Goal: Transaction & Acquisition: Purchase product/service

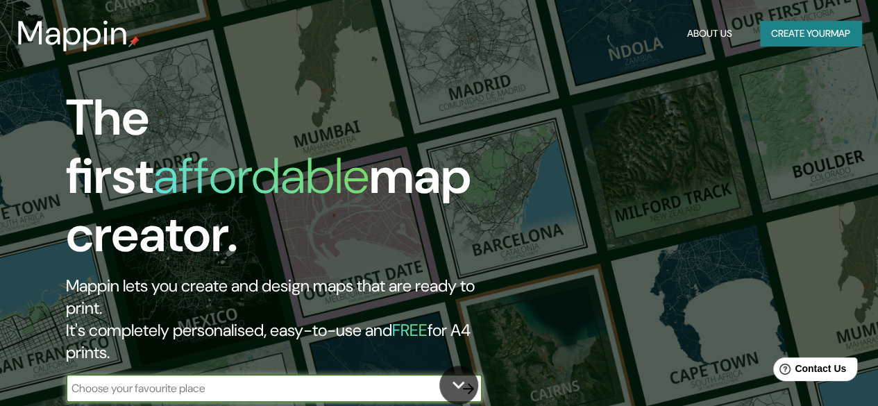
click at [228, 380] on input "text" at bounding box center [260, 388] width 389 height 16
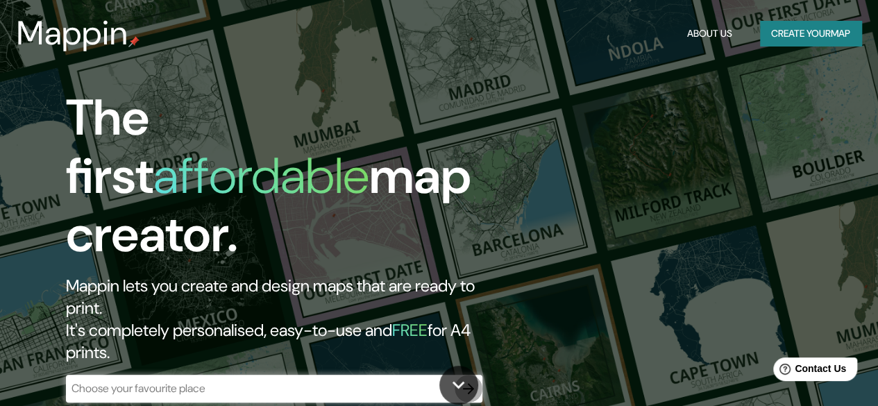
click at [466, 383] on icon "button" at bounding box center [468, 388] width 11 height 11
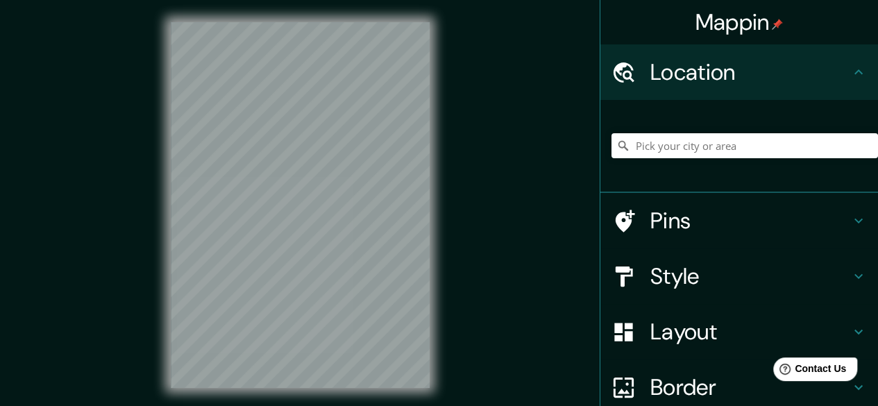
scroll to position [26, 0]
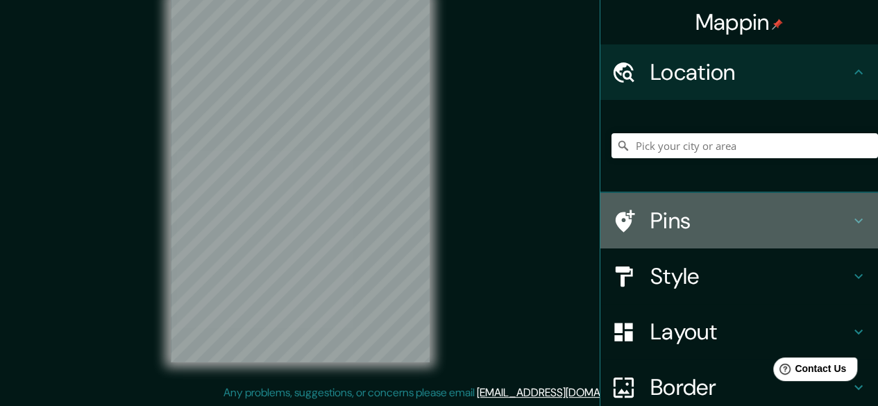
click at [850, 217] on icon at bounding box center [858, 220] width 17 height 17
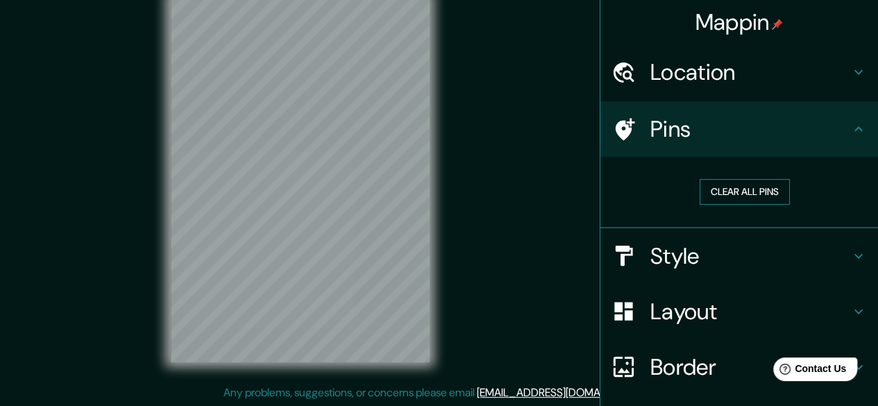
click at [722, 185] on button "Clear all pins" at bounding box center [745, 192] width 90 height 26
click at [529, 153] on div "Mappin Location Pins Clear all pins Style Layout Border Choose a border. Hint :…" at bounding box center [439, 190] width 878 height 432
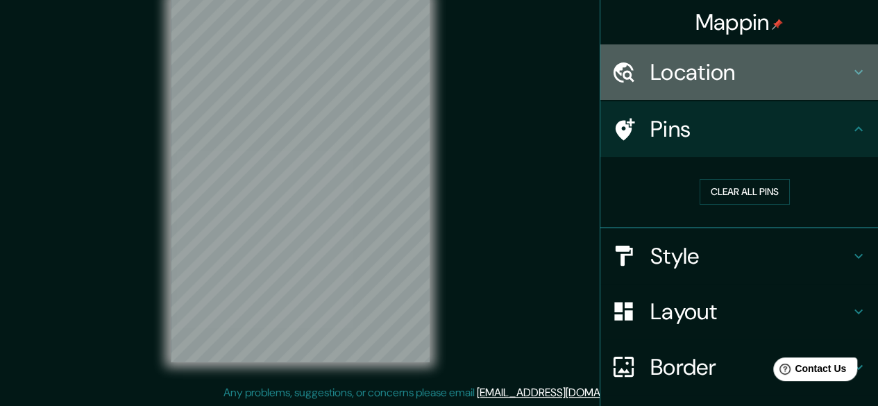
click at [850, 74] on icon at bounding box center [858, 72] width 17 height 17
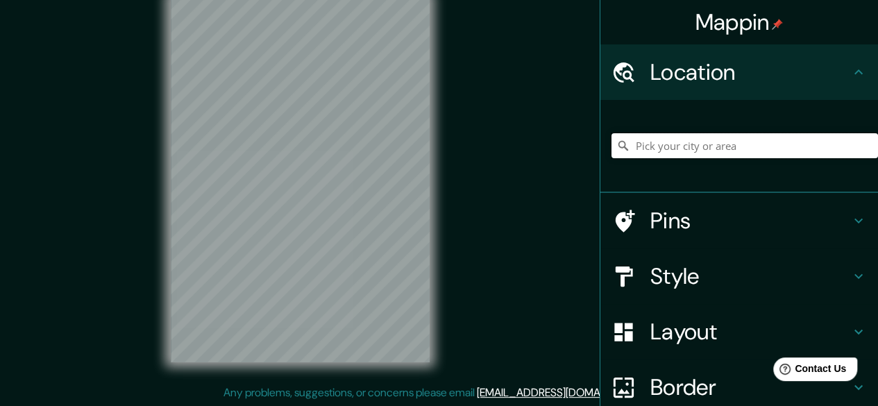
click at [728, 146] on input "Pick your city or area" at bounding box center [744, 145] width 266 height 25
type input "n"
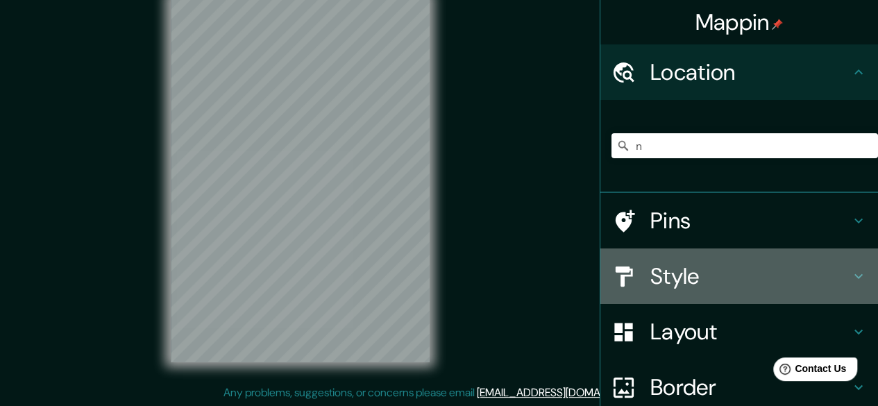
click at [850, 273] on icon at bounding box center [858, 276] width 17 height 17
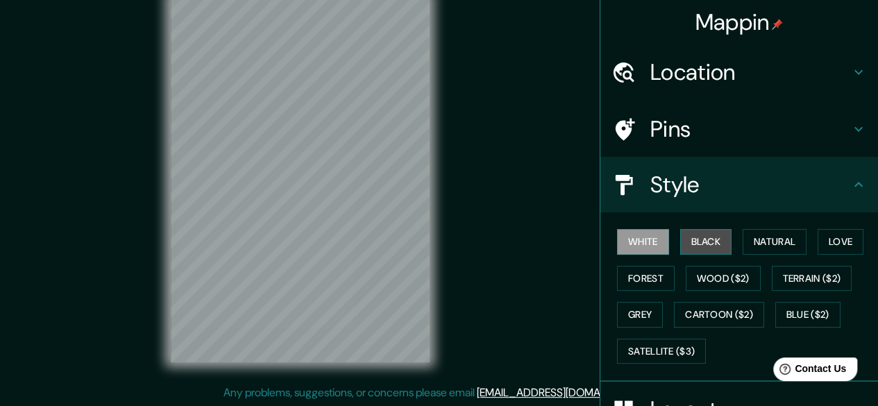
click at [697, 244] on button "Black" at bounding box center [706, 242] width 52 height 26
click at [794, 260] on div "White Black Natural Love Forest Wood ($2) Terrain ($2) Grey Cartoon ($2) Blue (…" at bounding box center [744, 296] width 266 height 146
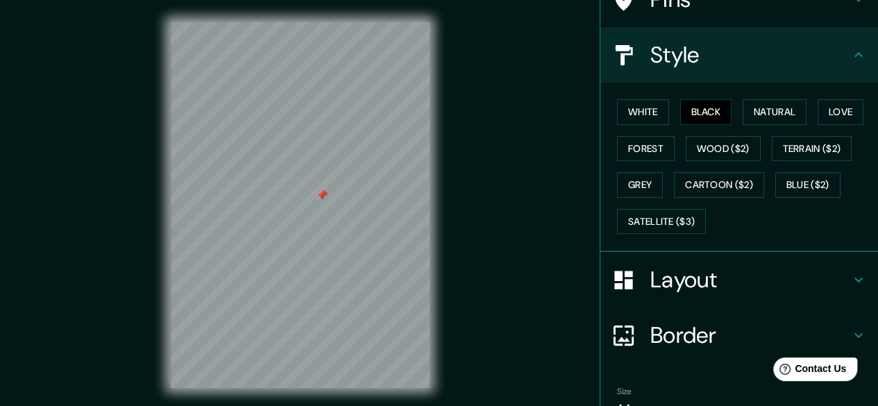
scroll to position [200, 0]
